Goal: Find specific page/section: Find specific page/section

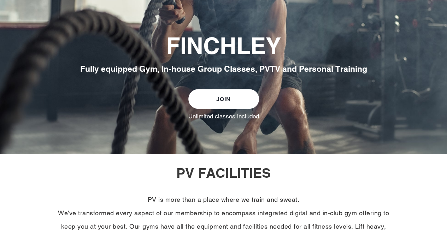
scroll to position [117, 0]
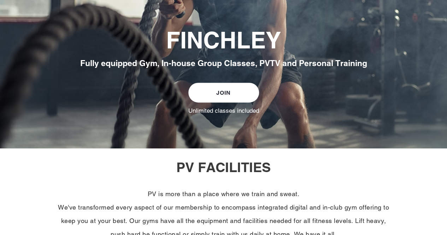
click at [229, 99] on link "JOIN" at bounding box center [223, 93] width 71 height 20
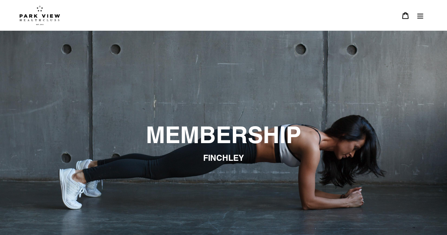
click at [421, 16] on icon "Menu" at bounding box center [420, 15] width 6 height 5
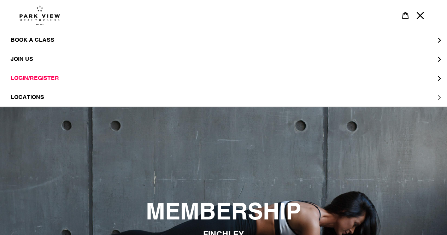
click at [18, 94] on span "LOCATIONS" at bounding box center [28, 97] width 34 height 7
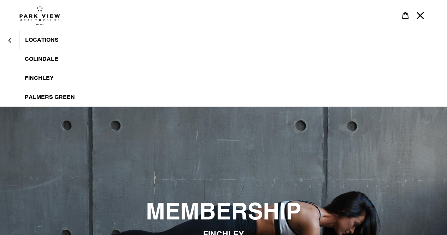
click at [47, 78] on span "Finchley" at bounding box center [39, 78] width 29 height 7
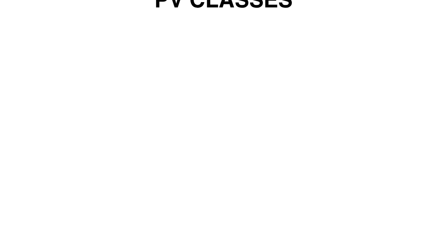
scroll to position [635, 0]
